Goal: Transaction & Acquisition: Purchase product/service

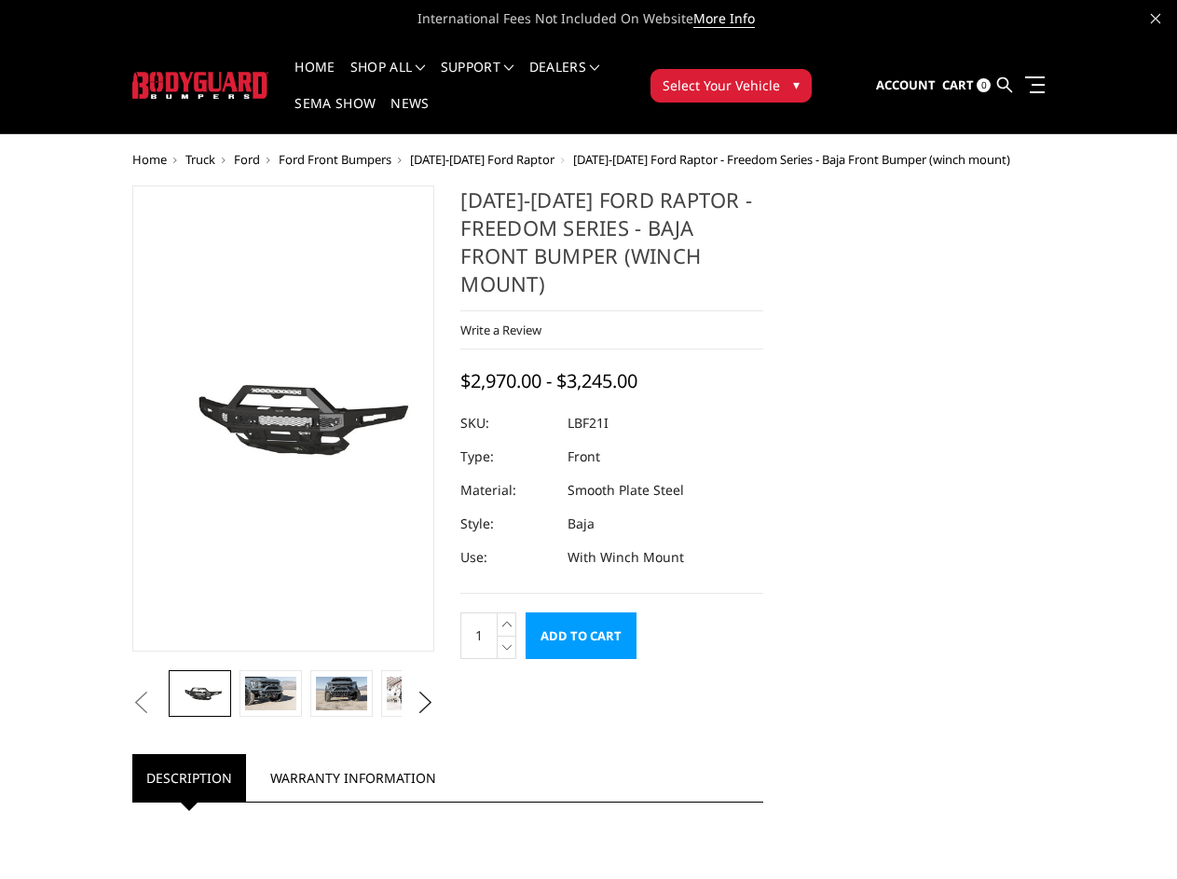
click at [588, 474] on dd "Smooth Plate Steel" at bounding box center [626, 491] width 117 height 34
click at [502, 67] on li "Support FAQ Install Instructions Shipping Warranty Terms & Conditions Cancellat…" at bounding box center [477, 79] width 89 height 36
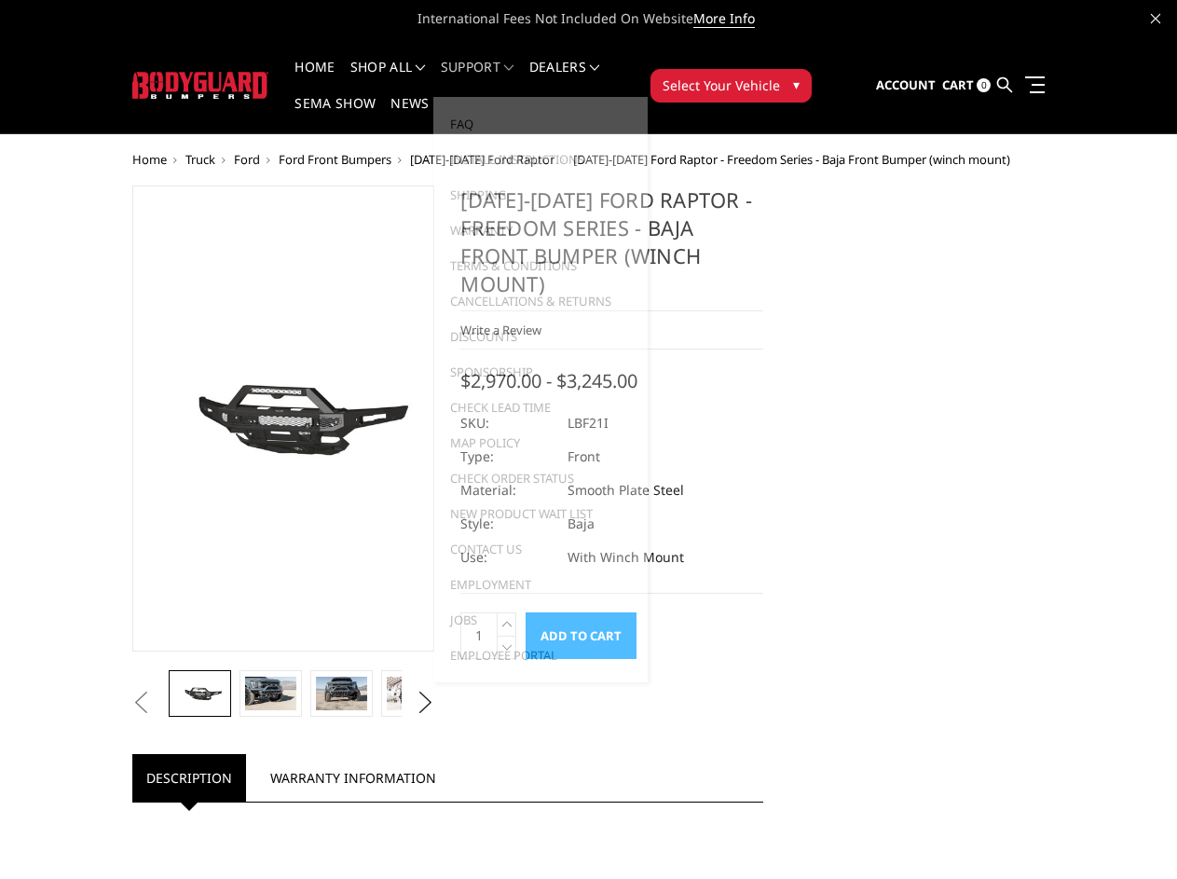
click at [502, 78] on li "Support FAQ Install Instructions Shipping Warranty Terms & Conditions Cancellat…" at bounding box center [477, 79] width 89 height 36
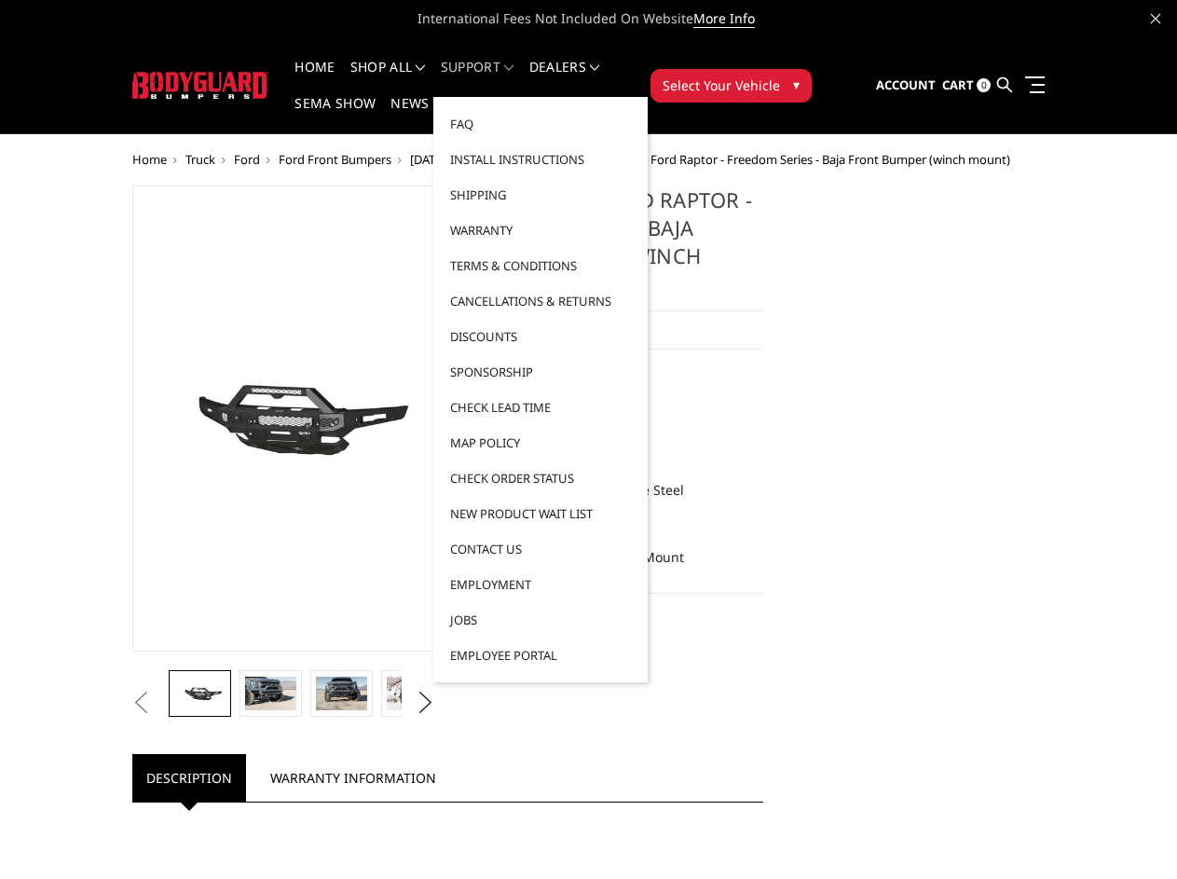
click at [780, 76] on span "Select Your Vehicle" at bounding box center [721, 86] width 117 height 20
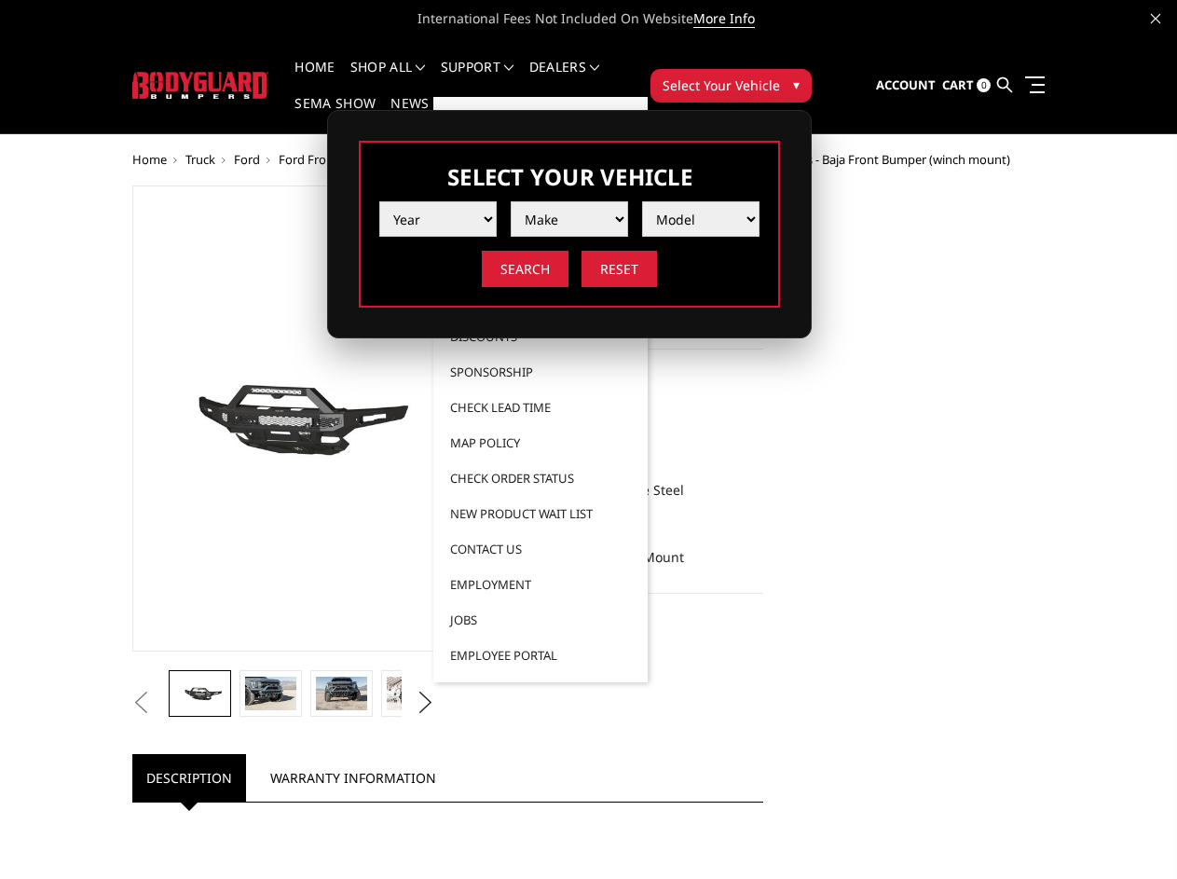
click at [780, 76] on span "Select Your Vehicle" at bounding box center [721, 86] width 117 height 20
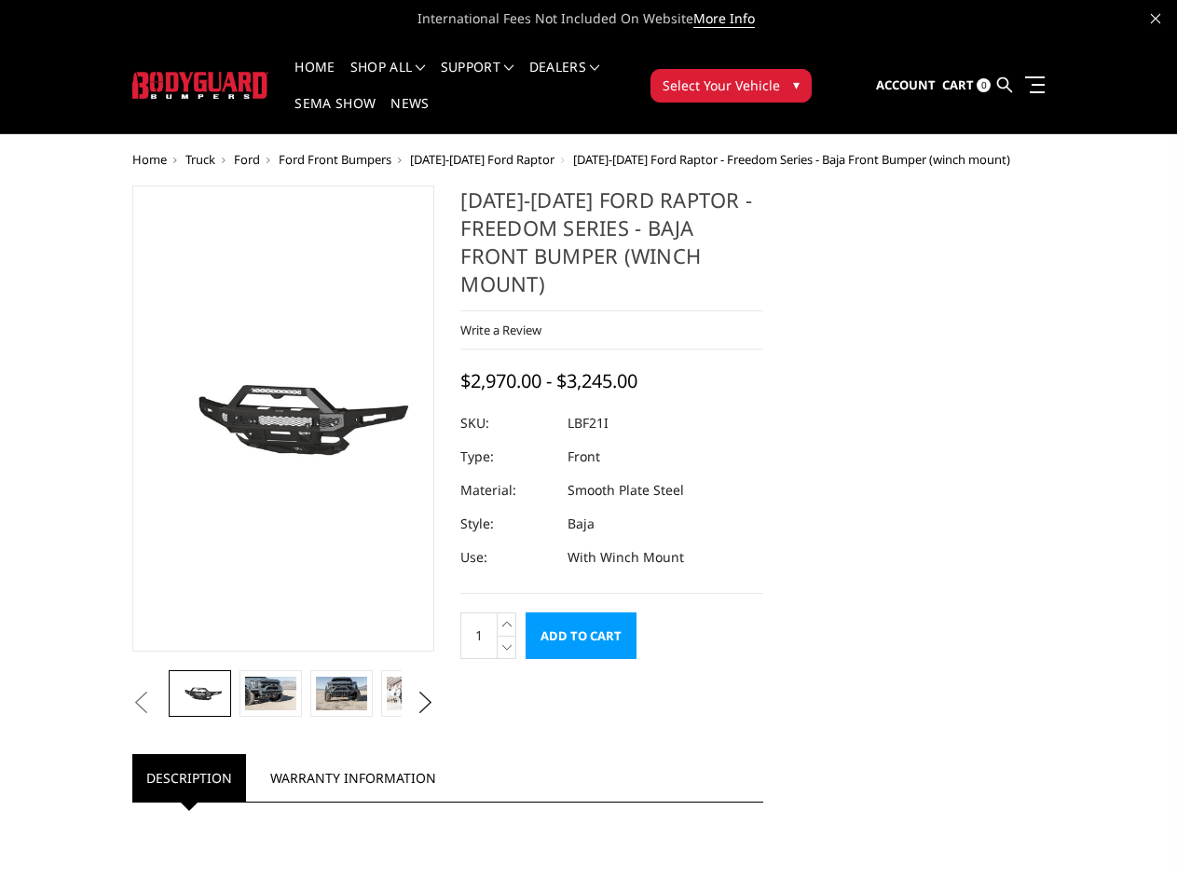
click at [128, 717] on button "Previous" at bounding box center [142, 703] width 28 height 28
click at [419, 717] on button "Next" at bounding box center [425, 703] width 28 height 28
click at [510, 612] on icon at bounding box center [507, 623] width 19 height 23
click at [510, 636] on icon at bounding box center [507, 647] width 19 height 23
